Goal: Task Accomplishment & Management: Use online tool/utility

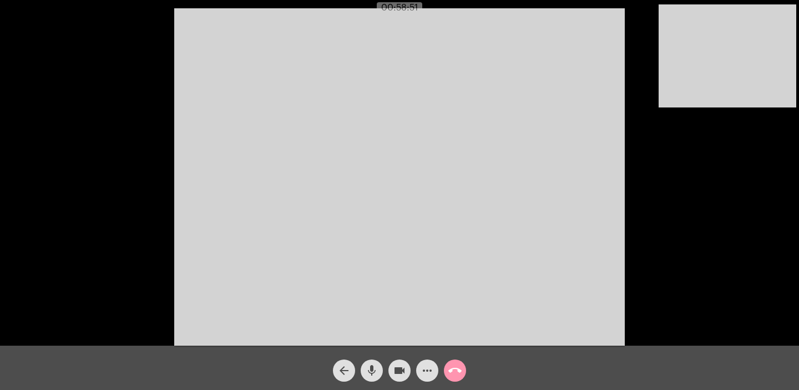
click at [456, 368] on mat-icon "call_end" at bounding box center [454, 370] width 13 height 13
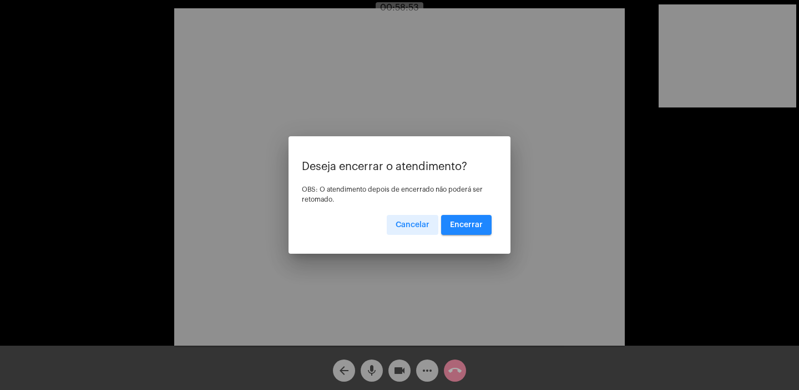
click at [484, 223] on button "Encerrar" at bounding box center [466, 225] width 50 height 20
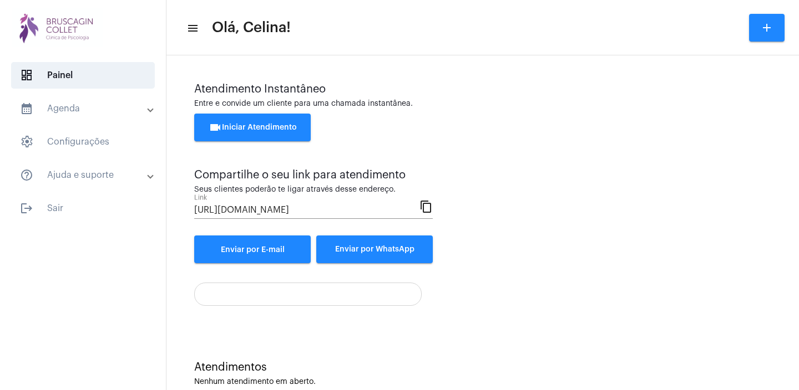
click at [246, 130] on span "videocam Iniciar Atendimento" at bounding box center [253, 128] width 88 height 8
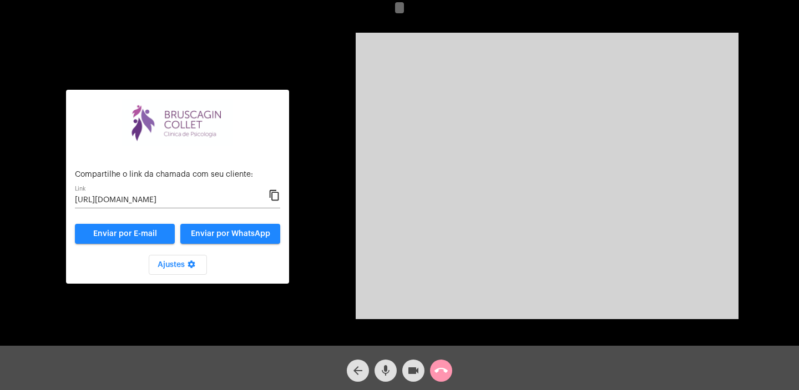
click at [278, 194] on mat-icon "content_copy" at bounding box center [274, 195] width 12 height 13
